Goal: Find specific fact: Find contact information

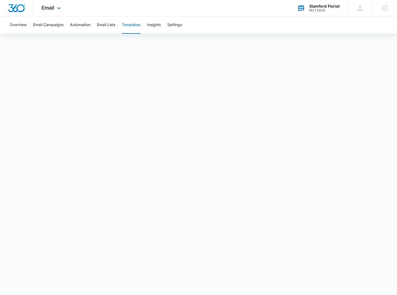
click at [316, 3] on div "Stamford Florist M172926 Your Accounts View All" at bounding box center [318, 8] width 59 height 16
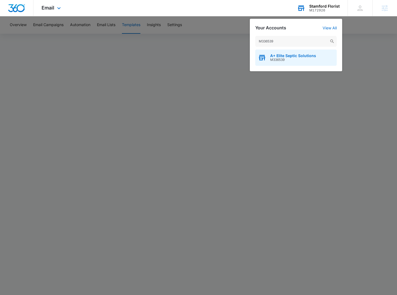
type input "M336539"
click at [284, 52] on div "A+ Elite Septic Solutions M336539" at bounding box center [297, 57] width 82 height 16
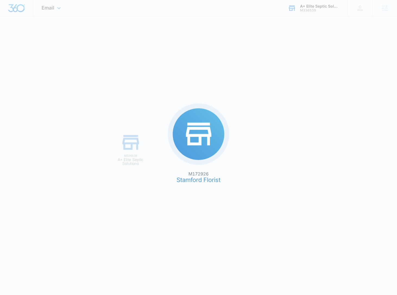
click at [285, 58] on div "M172926 Stamford Florist M336539 A+ Elite Septic Solutions" at bounding box center [198, 147] width 397 height 295
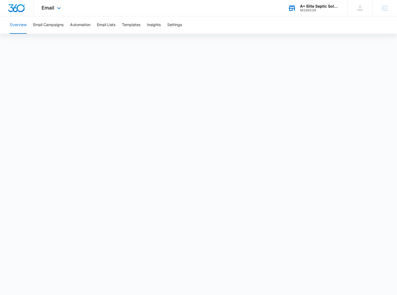
click at [54, 9] on div "Email Apps Reputation Websites Forms CRM Email Social Content Ads Intelligence …" at bounding box center [51, 8] width 37 height 16
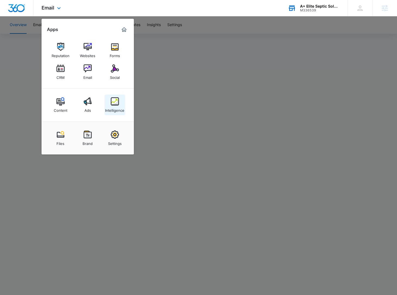
click at [119, 103] on img at bounding box center [115, 101] width 8 height 8
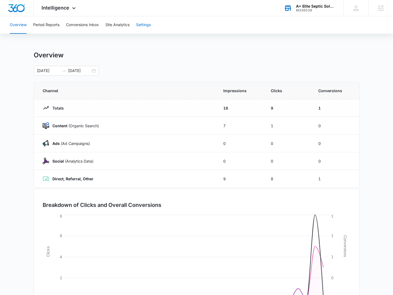
click at [139, 22] on button "Settings" at bounding box center [143, 24] width 15 height 17
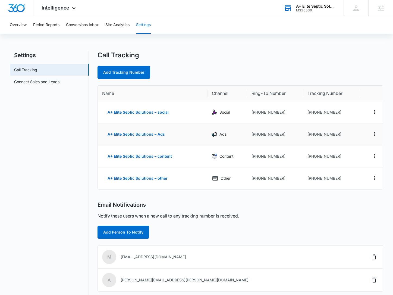
click at [326, 134] on td "[PHONE_NUMBER]" at bounding box center [331, 134] width 57 height 22
copy td "13054142054"
